Goal: Information Seeking & Learning: Learn about a topic

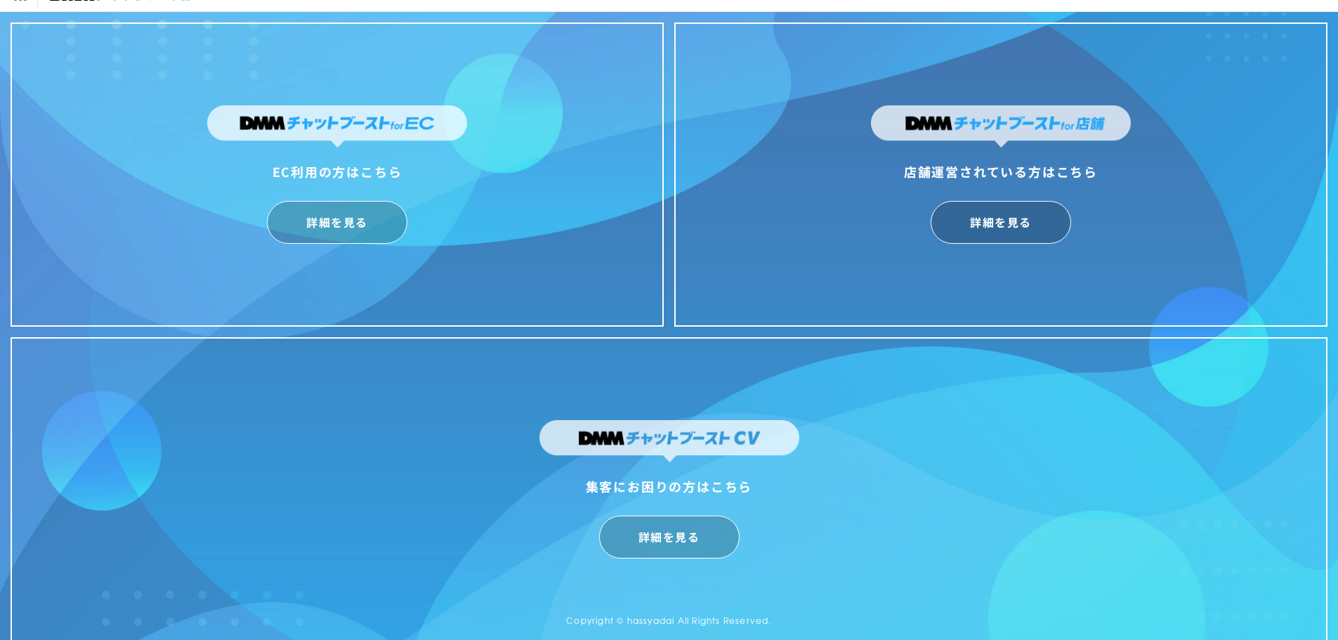
scroll to position [34, 0]
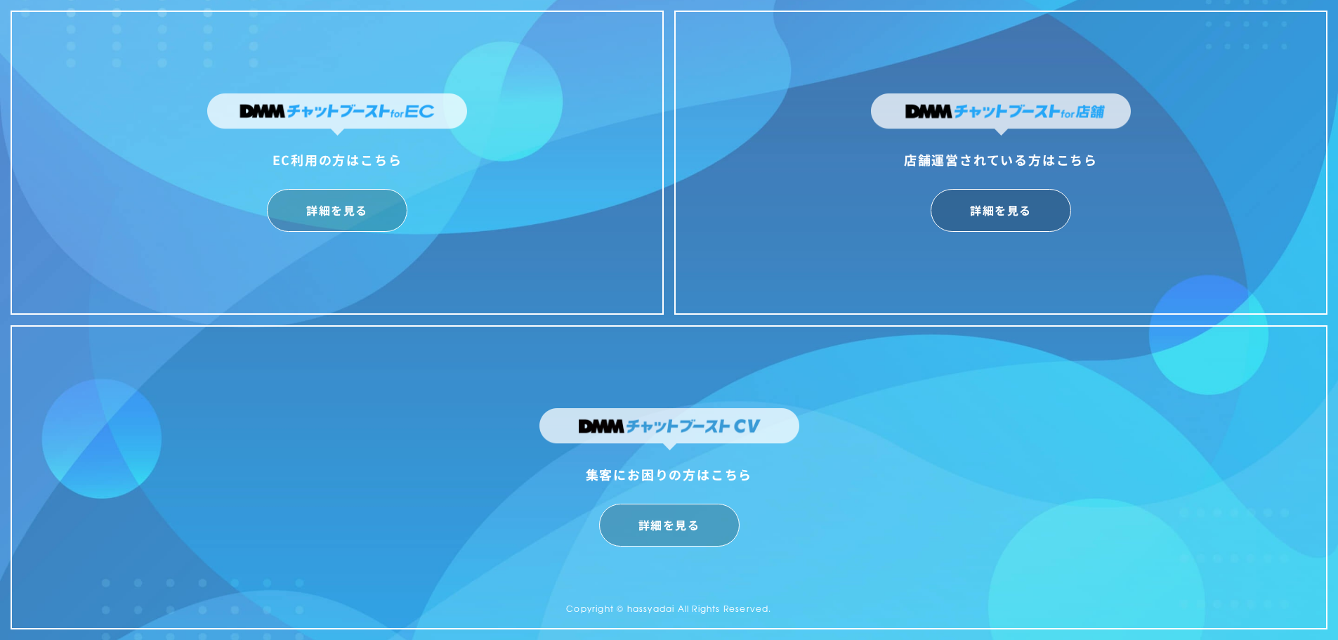
click at [556, 187] on div "EC利用の方はこちら 詳細を見る" at bounding box center [337, 163] width 653 height 304
click at [409, 201] on div "詳細を見る" at bounding box center [337, 210] width 260 height 43
click at [374, 205] on link "詳細を見る" at bounding box center [337, 210] width 141 height 43
